Goal: Check status

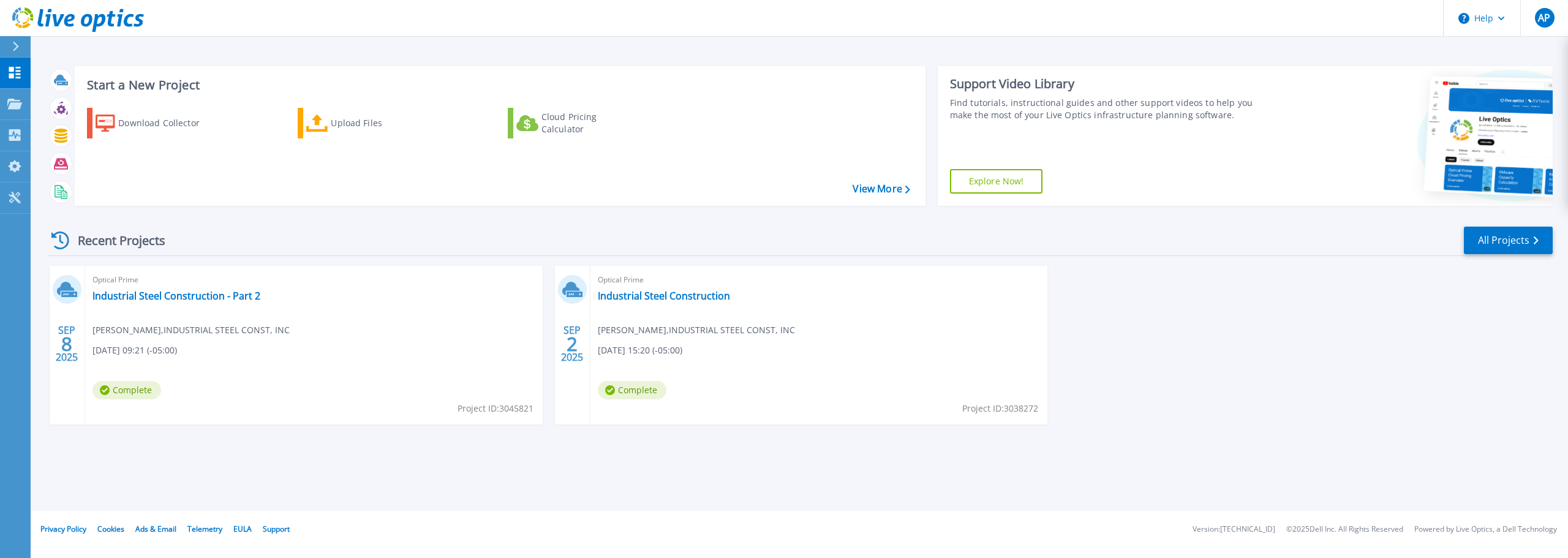
click at [1088, 231] on div "Recent Projects All Projects" at bounding box center [800, 241] width 1505 height 30
click at [514, 222] on div "Recent Projects All Projects [DATE] Optical Prime Industrial Steel Construction…" at bounding box center [800, 337] width 1505 height 243
click at [210, 295] on link "Industrial Steel Construction - Part 2" at bounding box center [176, 296] width 167 height 12
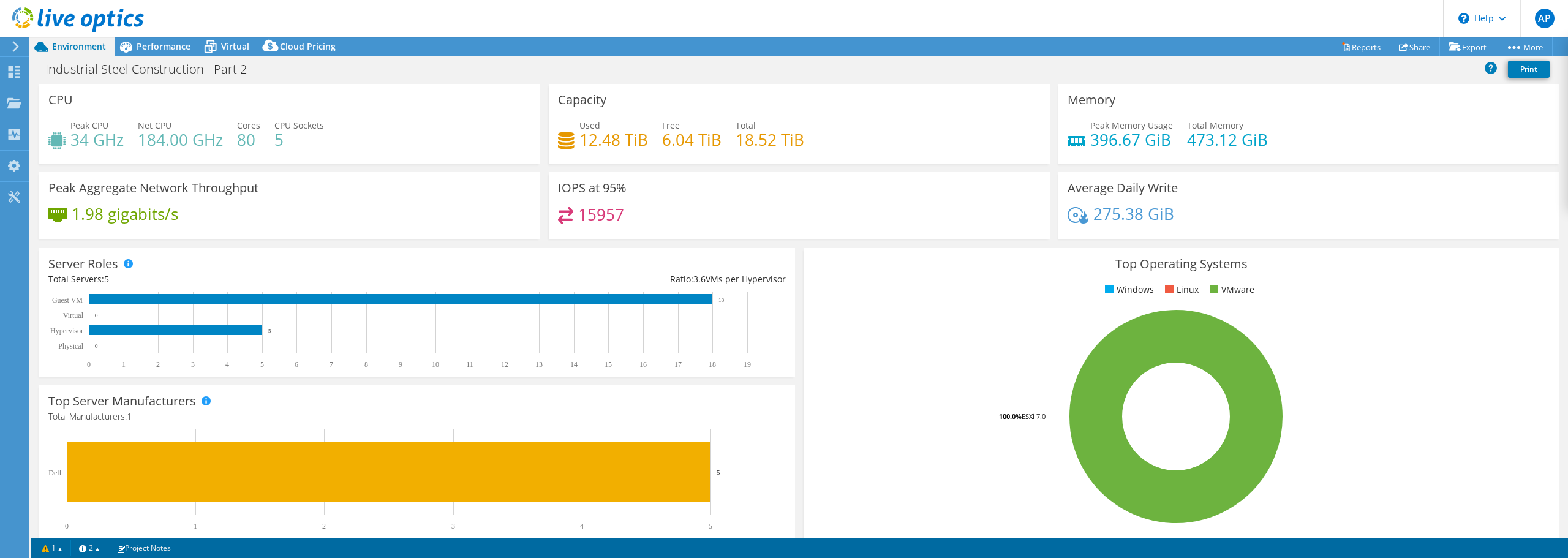
select select "USEast"
select select "USD"
click at [787, 63] on div "Industrial Steel Construction - Part 2 Print" at bounding box center [799, 68] width 1538 height 23
click at [896, 241] on div "IOPS at 95% 15957" at bounding box center [799, 210] width 510 height 74
click at [792, 63] on div "Industrial Steel Construction - Part 2 Print" at bounding box center [799, 68] width 1538 height 23
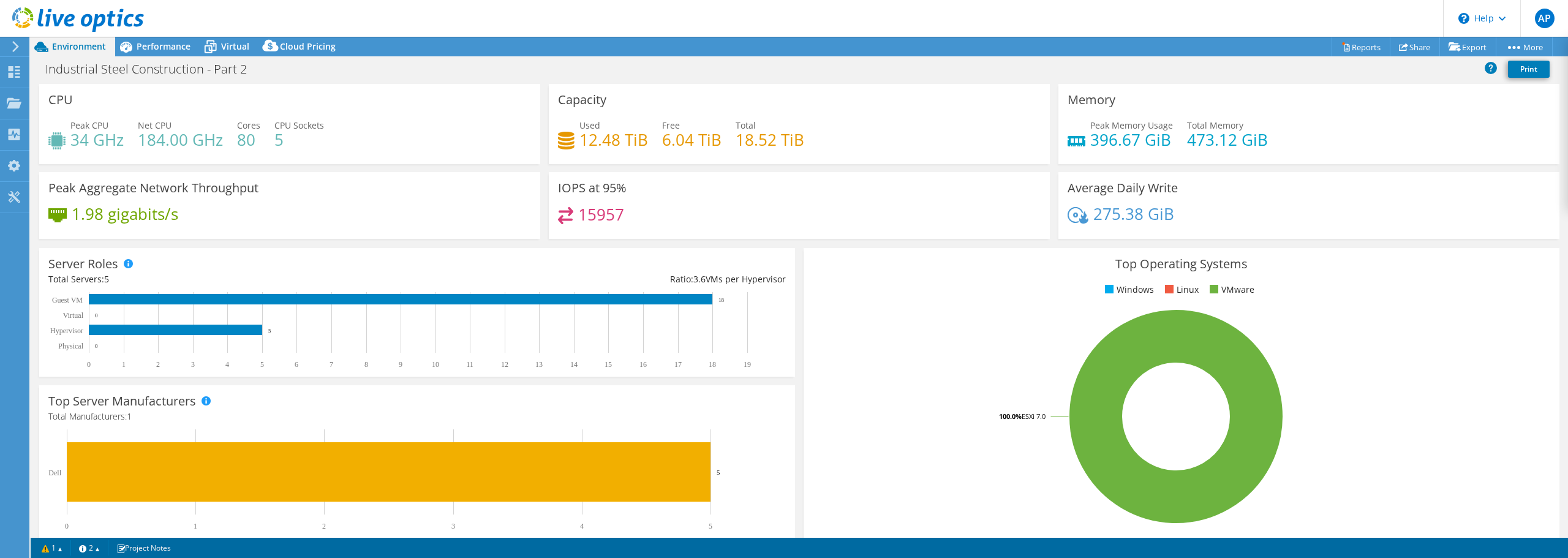
click at [794, 66] on div "Industrial Steel Construction - Part 2 Print" at bounding box center [799, 68] width 1538 height 23
click at [796, 67] on div "Industrial Steel Construction - Part 2 Print" at bounding box center [799, 68] width 1538 height 23
click at [938, 65] on div "Industrial Steel Construction - Part 2 Print" at bounding box center [799, 68] width 1538 height 23
click at [813, 65] on div "Industrial Steel Construction - Part 2 Print" at bounding box center [799, 68] width 1538 height 23
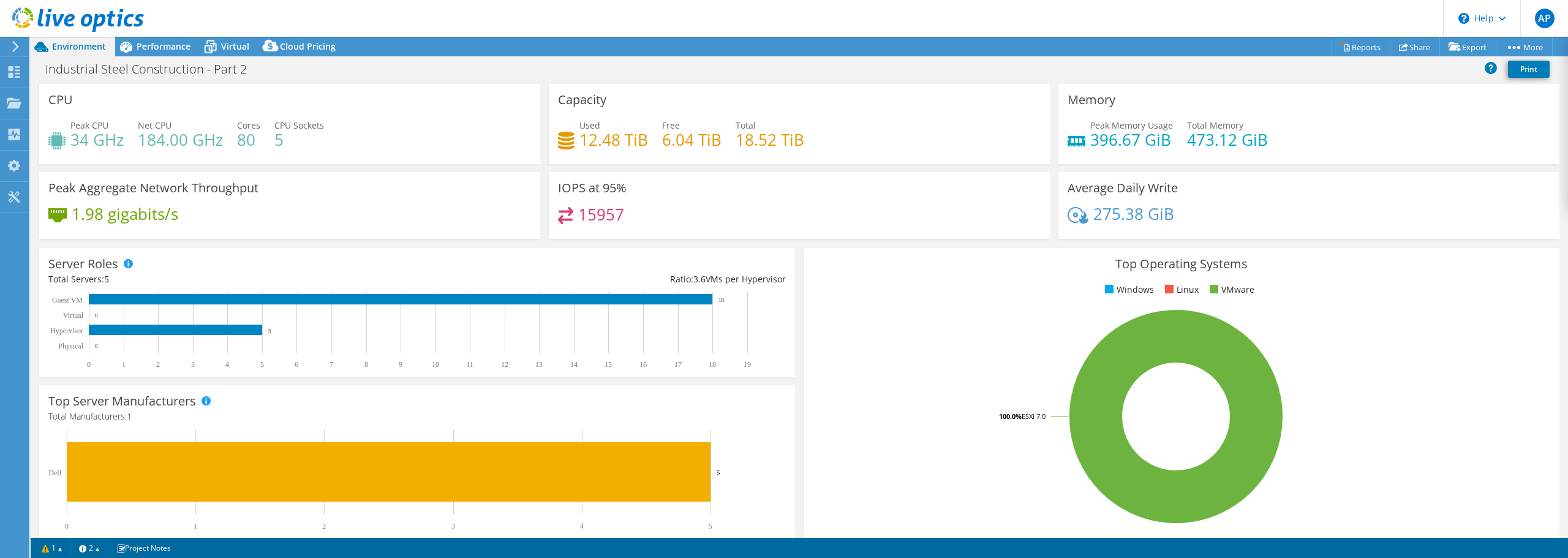
click at [798, 63] on div "Industrial Steel Construction - Part 2 Print" at bounding box center [799, 68] width 1538 height 23
click at [801, 63] on div "Industrial Steel Construction - Part 2 Print" at bounding box center [799, 68] width 1538 height 23
click at [801, 64] on div "Industrial Steel Construction - Part 2 Print" at bounding box center [799, 68] width 1538 height 23
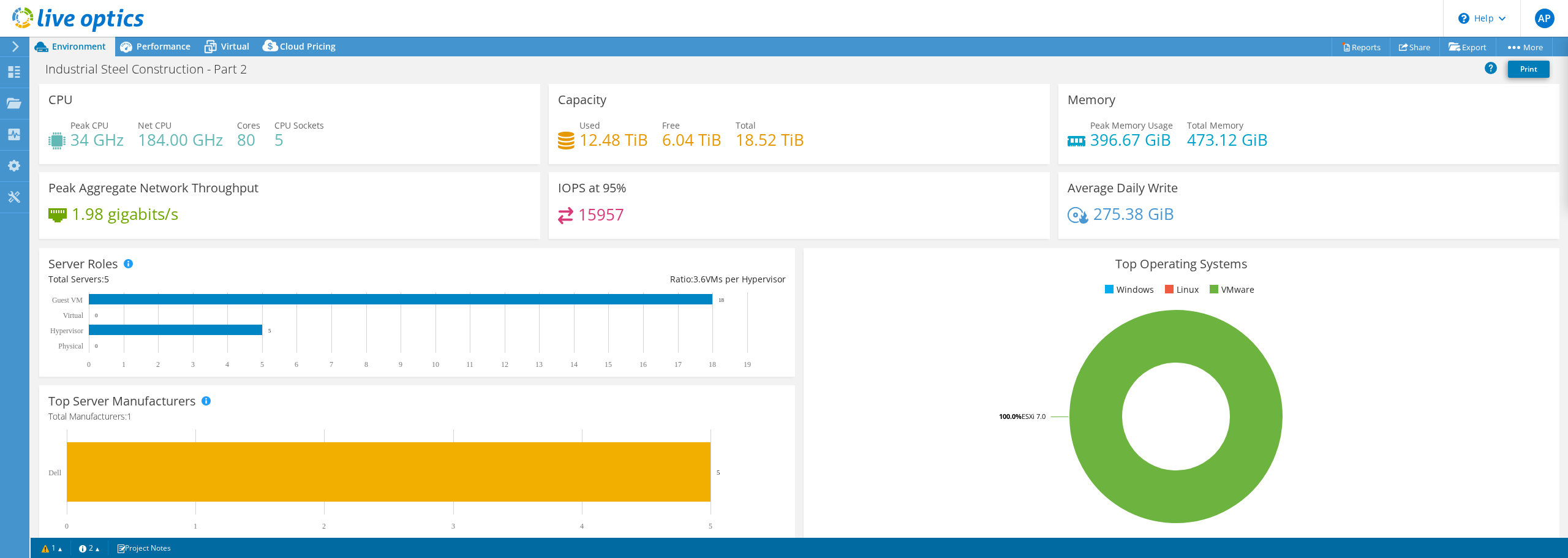
click at [801, 64] on div "Industrial Steel Construction - Part 2 Print" at bounding box center [799, 68] width 1538 height 23
click at [872, 63] on div "Industrial Steel Construction - Part 2 Print" at bounding box center [799, 68] width 1538 height 23
click at [1045, 10] on header "AP End User Austin Putchaven aputchaven@iscbridge.com INDUSTRIAL STEEL CONST, I…" at bounding box center [784, 18] width 1568 height 36
click at [801, 61] on div "Industrial Steel Construction - Part 2 Print" at bounding box center [799, 68] width 1538 height 23
click at [836, 14] on header "AP End User Austin Putchaven aputchaven@iscbridge.com INDUSTRIAL STEEL CONST, I…" at bounding box center [784, 18] width 1568 height 36
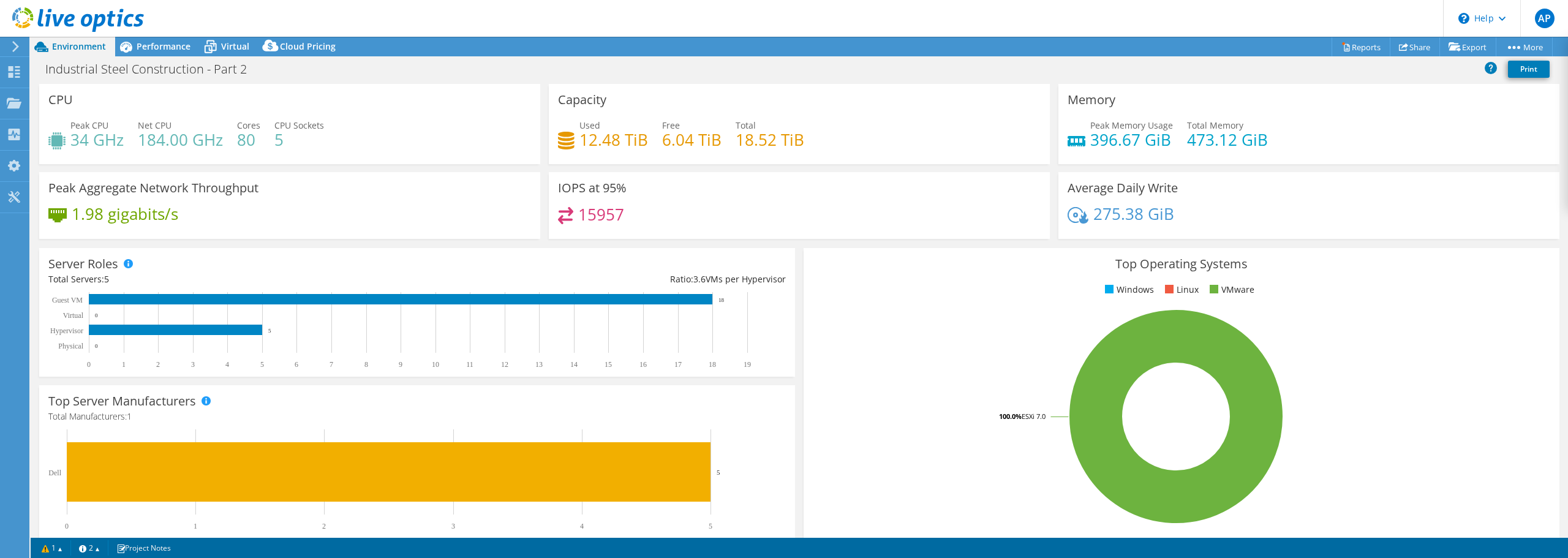
click at [790, 230] on div "15957" at bounding box center [799, 220] width 483 height 26
click at [803, 65] on div "Industrial Steel Construction - Part 2 Print" at bounding box center [799, 68] width 1538 height 23
click at [790, 12] on header "AP End User Austin Putchaven aputchaven@iscbridge.com INDUSTRIAL STEEL CONST, I…" at bounding box center [784, 18] width 1568 height 36
